Goal: Go to known website: Go to known website

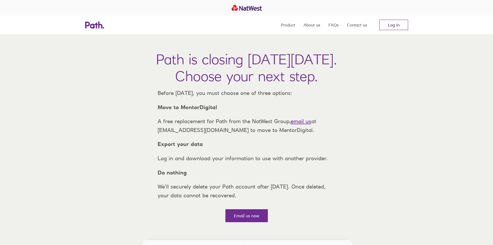
click at [405, 23] on link "Log in" at bounding box center [394, 25] width 29 height 10
